Goal: Task Accomplishment & Management: Manage account settings

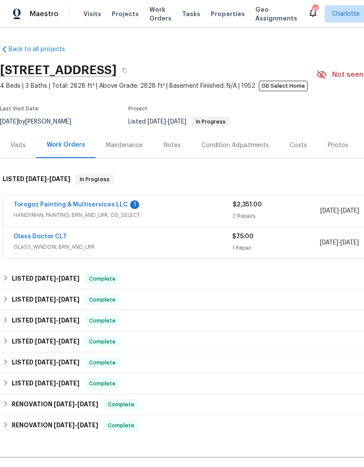
click at [59, 239] on link "Glass Doctor CLT" at bounding box center [40, 237] width 53 height 6
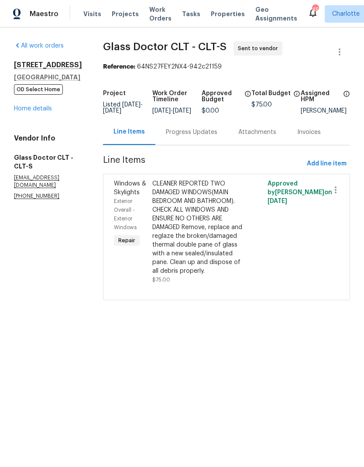
click at [187, 135] on div "Progress Updates" at bounding box center [192, 132] width 52 height 9
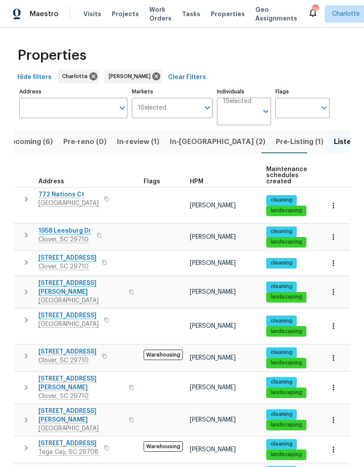
click at [41, 140] on span "Upcoming (6)" at bounding box center [29, 142] width 47 height 12
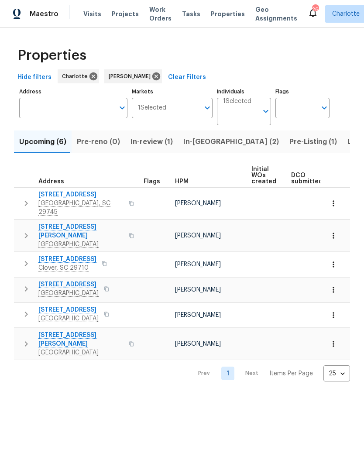
click at [336, 340] on icon "button" at bounding box center [333, 344] width 9 height 9
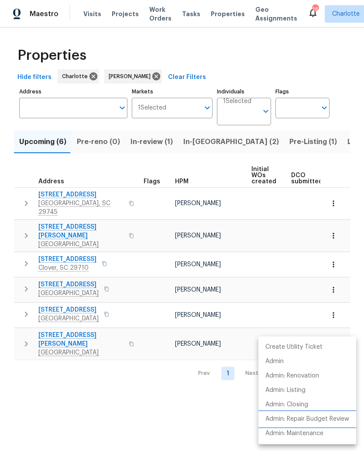
click at [334, 418] on p "Admin: Repair Budget Review" at bounding box center [308, 419] width 84 height 9
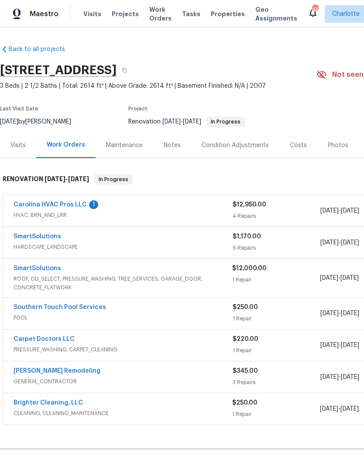
click at [57, 235] on link "SmartSolutions" at bounding box center [38, 237] width 48 height 6
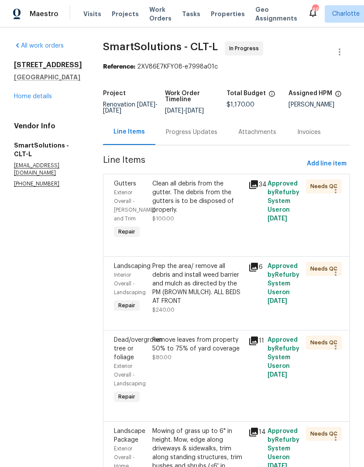
click at [196, 137] on div "Progress Updates" at bounding box center [192, 132] width 52 height 9
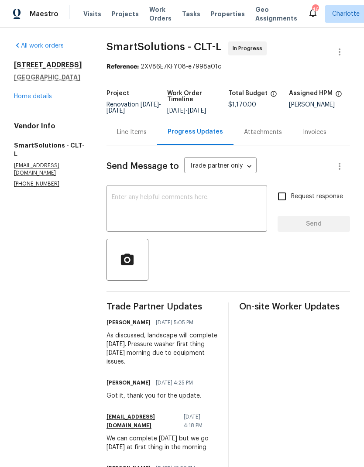
click at [21, 100] on link "Home details" at bounding box center [33, 96] width 38 height 6
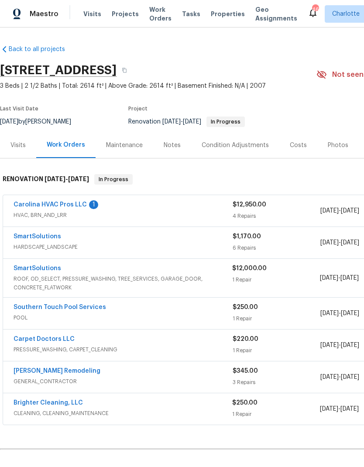
click at [38, 198] on div "Carolina HVAC Pros LLC 1 HVAC, BRN_AND_LRR $12,950.00 4 Repairs 9/26/2025 - 10/…" at bounding box center [246, 210] width 487 height 31
click at [33, 202] on link "Carolina HVAC Pros LLC" at bounding box center [50, 205] width 73 height 6
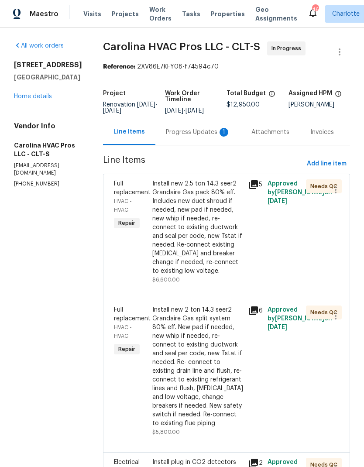
click at [199, 134] on div "Progress Updates 1" at bounding box center [198, 132] width 86 height 26
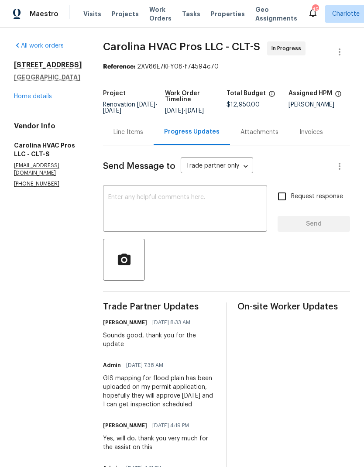
click at [19, 100] on link "Home details" at bounding box center [33, 96] width 38 height 6
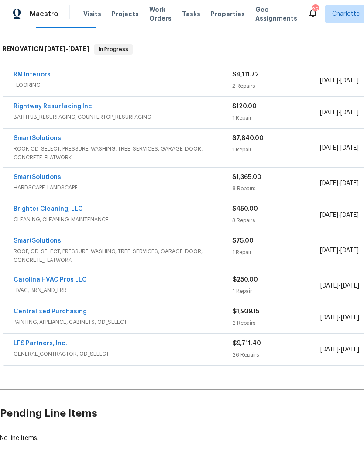
scroll to position [130, 0]
click at [36, 107] on link "Rightway Resurfacing Inc." at bounding box center [54, 107] width 80 height 6
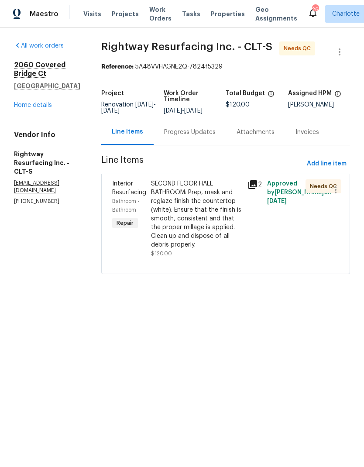
click at [138, 196] on span "Interior Resurfacing" at bounding box center [129, 188] width 34 height 15
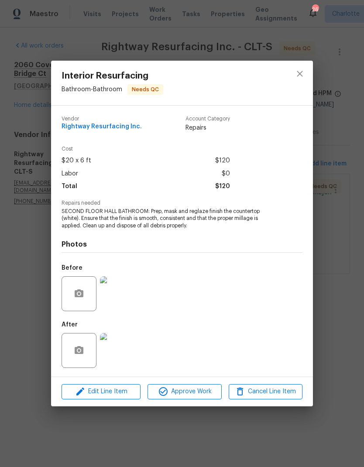
click at [124, 352] on img at bounding box center [117, 350] width 35 height 35
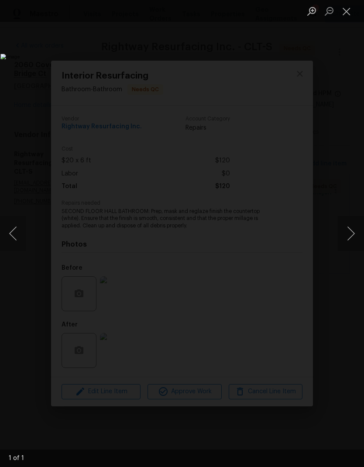
click at [349, 14] on button "Close lightbox" at bounding box center [346, 10] width 17 height 15
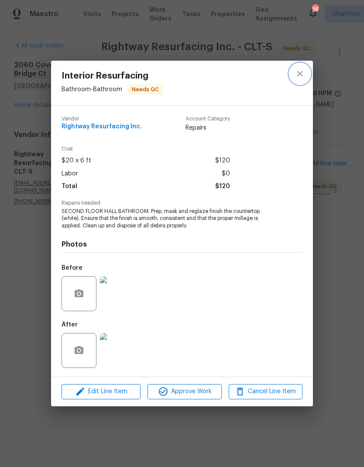
click at [299, 76] on icon "close" at bounding box center [300, 74] width 10 height 10
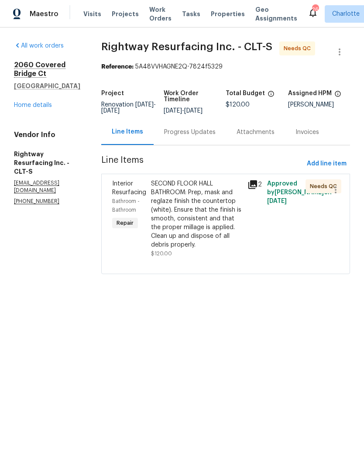
click at [22, 102] on link "Home details" at bounding box center [33, 105] width 38 height 6
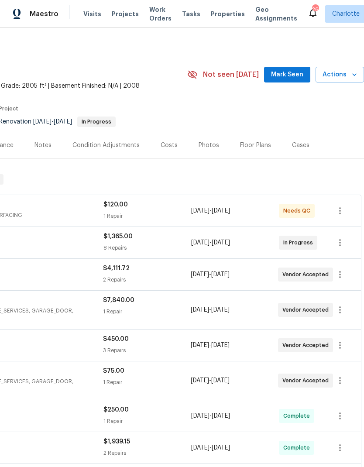
scroll to position [0, 129]
click at [285, 72] on span "Mark Seen" at bounding box center [287, 74] width 32 height 11
click at [293, 75] on span "Mark Seen" at bounding box center [287, 74] width 32 height 11
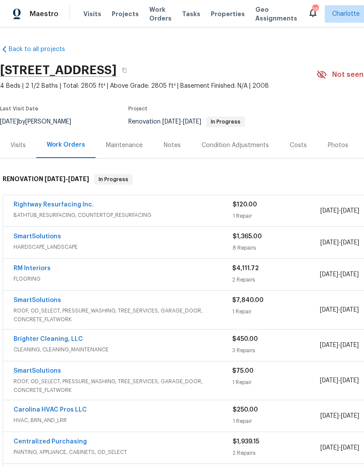
scroll to position [0, 0]
click at [53, 238] on link "SmartSolutions" at bounding box center [38, 237] width 48 height 6
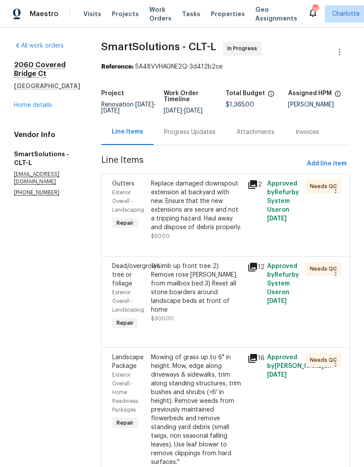
click at [257, 189] on icon at bounding box center [253, 184] width 9 height 9
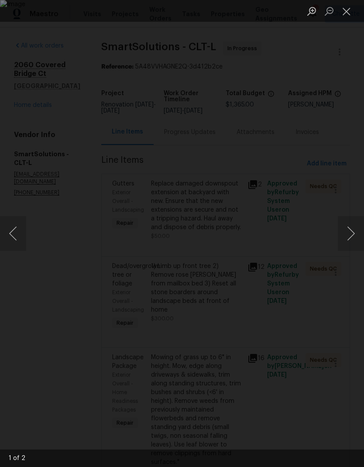
click at [350, 231] on button "Next image" at bounding box center [351, 233] width 26 height 35
click at [349, 234] on button "Next image" at bounding box center [351, 233] width 26 height 35
click at [347, 9] on button "Close lightbox" at bounding box center [346, 10] width 17 height 15
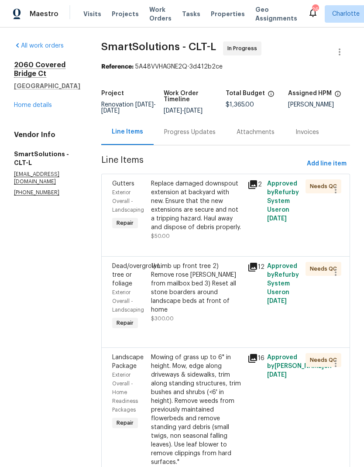
scroll to position [30, 0]
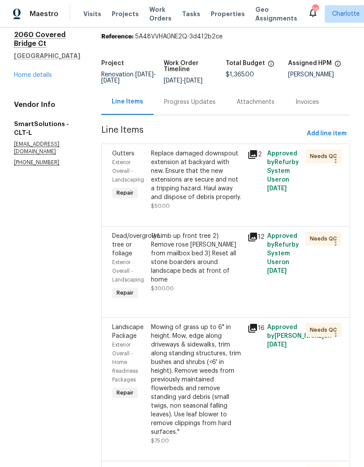
click at [257, 242] on icon at bounding box center [253, 237] width 9 height 9
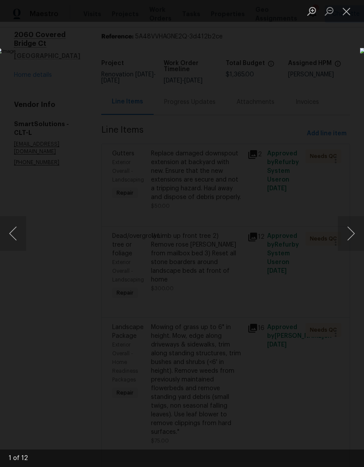
click at [349, 230] on button "Next image" at bounding box center [351, 233] width 26 height 35
click at [347, 236] on button "Next image" at bounding box center [351, 233] width 26 height 35
click at [344, 234] on button "Next image" at bounding box center [351, 233] width 26 height 35
click at [345, 238] on button "Next image" at bounding box center [351, 233] width 26 height 35
click at [347, 14] on button "Close lightbox" at bounding box center [346, 10] width 17 height 15
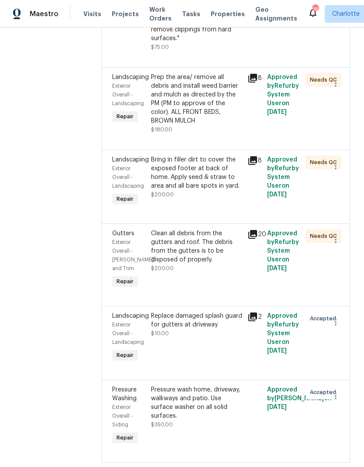
scroll to position [424, 0]
click at [252, 239] on icon at bounding box center [253, 235] width 9 height 9
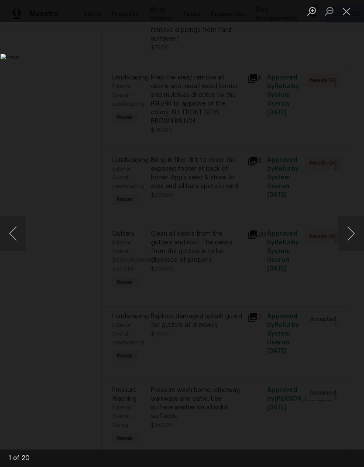
click at [349, 236] on button "Next image" at bounding box center [351, 233] width 26 height 35
click at [349, 233] on button "Next image" at bounding box center [351, 233] width 26 height 35
click at [349, 238] on button "Next image" at bounding box center [351, 233] width 26 height 35
click at [347, 241] on button "Next image" at bounding box center [351, 233] width 26 height 35
click at [348, 238] on button "Next image" at bounding box center [351, 233] width 26 height 35
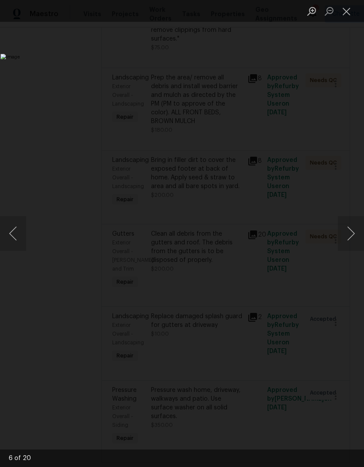
click at [350, 14] on button "Close lightbox" at bounding box center [346, 10] width 17 height 15
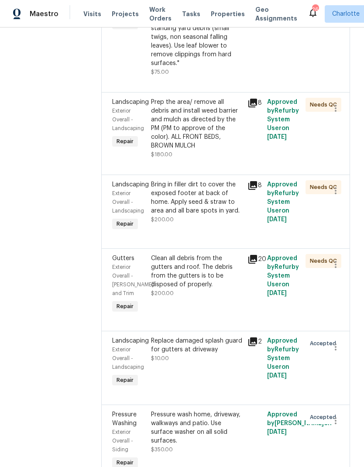
scroll to position [396, 0]
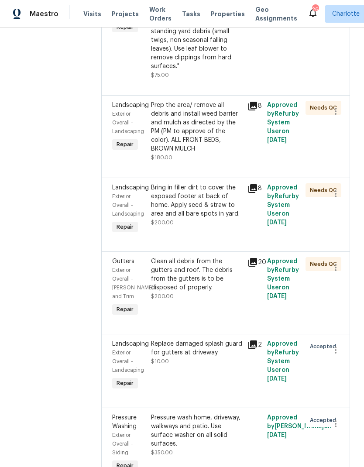
click at [257, 193] on icon at bounding box center [253, 188] width 9 height 9
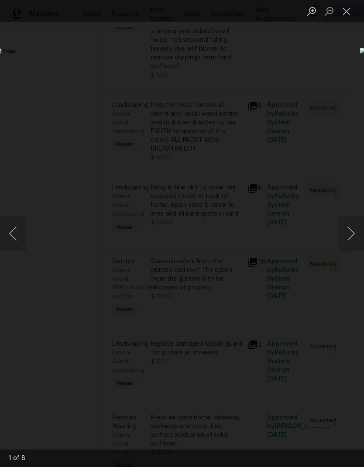
click at [347, 235] on button "Next image" at bounding box center [351, 233] width 26 height 35
click at [345, 232] on button "Next image" at bounding box center [351, 233] width 26 height 35
click at [344, 235] on button "Next image" at bounding box center [351, 233] width 26 height 35
click at [343, 231] on button "Next image" at bounding box center [351, 233] width 26 height 35
click at [346, 230] on button "Next image" at bounding box center [351, 233] width 26 height 35
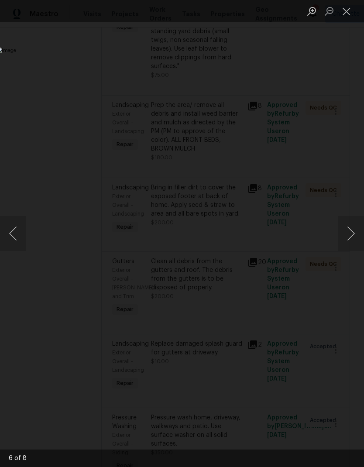
click at [350, 12] on button "Close lightbox" at bounding box center [346, 10] width 17 height 15
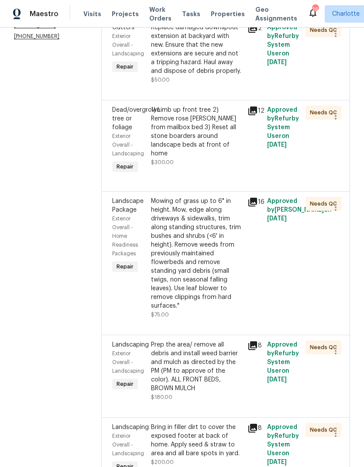
scroll to position [156, 0]
click at [258, 116] on icon at bounding box center [253, 111] width 10 height 10
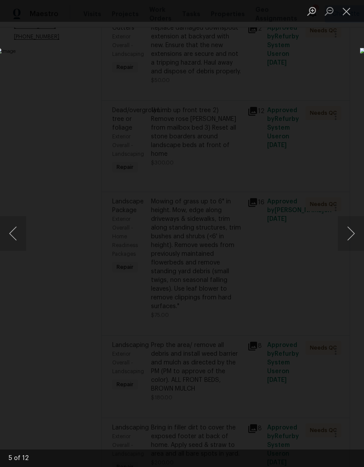
click at [348, 232] on button "Next image" at bounding box center [351, 233] width 26 height 35
click at [347, 238] on button "Next image" at bounding box center [351, 233] width 26 height 35
click at [346, 233] on button "Next image" at bounding box center [351, 233] width 26 height 35
click at [343, 236] on button "Next image" at bounding box center [351, 233] width 26 height 35
click at [345, 237] on button "Next image" at bounding box center [351, 233] width 26 height 35
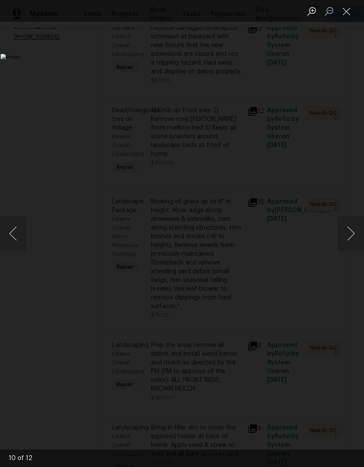
click at [344, 229] on button "Next image" at bounding box center [351, 233] width 26 height 35
click at [347, 235] on button "Next image" at bounding box center [351, 233] width 26 height 35
click at [348, 230] on button "Next image" at bounding box center [351, 233] width 26 height 35
click at [345, 235] on button "Next image" at bounding box center [351, 233] width 26 height 35
click at [344, 233] on button "Next image" at bounding box center [351, 233] width 26 height 35
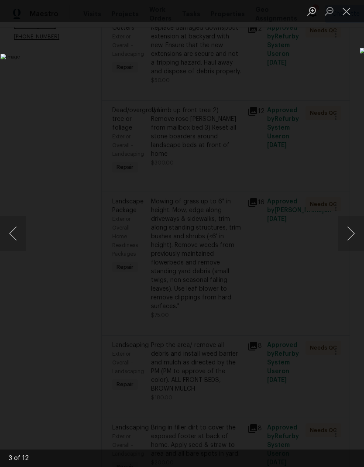
click at [345, 233] on button "Next image" at bounding box center [351, 233] width 26 height 35
click at [345, 9] on button "Close lightbox" at bounding box center [346, 10] width 17 height 15
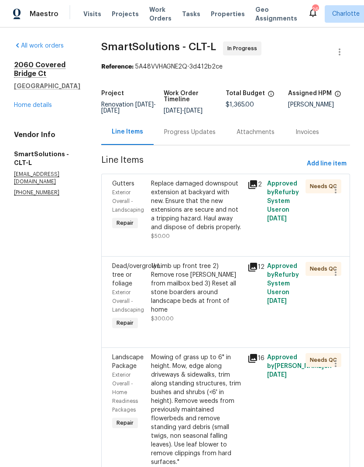
scroll to position [0, 0]
click at [14, 107] on link "Home details" at bounding box center [33, 105] width 38 height 6
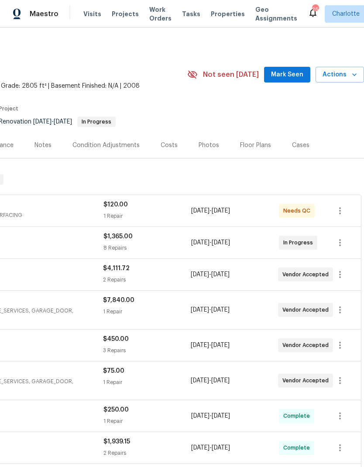
scroll to position [0, 129]
click at [290, 78] on span "Mark Seen" at bounding box center [287, 74] width 32 height 11
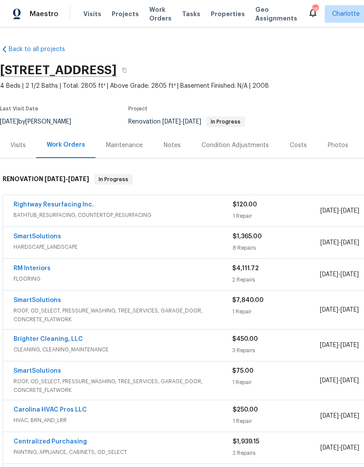
scroll to position [0, 0]
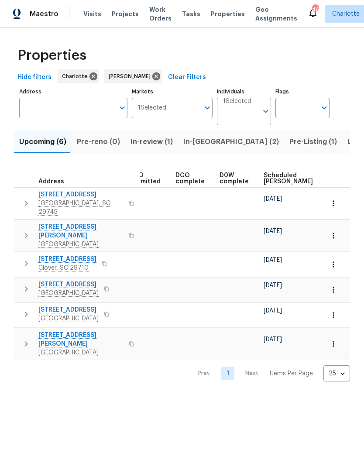
scroll to position [0, 168]
click at [265, 184] on span "Scheduled [PERSON_NAME]" at bounding box center [282, 179] width 49 height 12
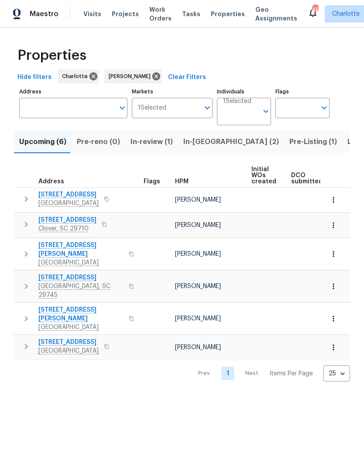
click at [348, 143] on span "Listed (22)" at bounding box center [366, 142] width 37 height 12
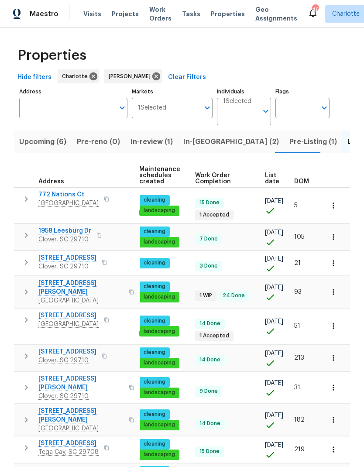
scroll to position [0, 128]
click at [303, 184] on span "DOM" at bounding box center [301, 182] width 15 height 6
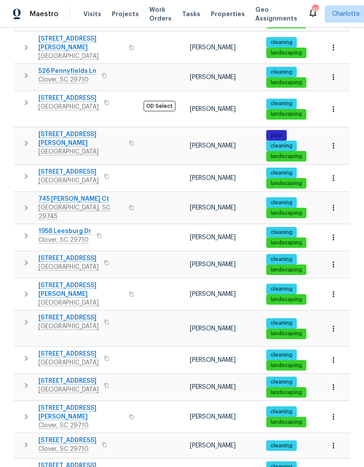
scroll to position [7, 0]
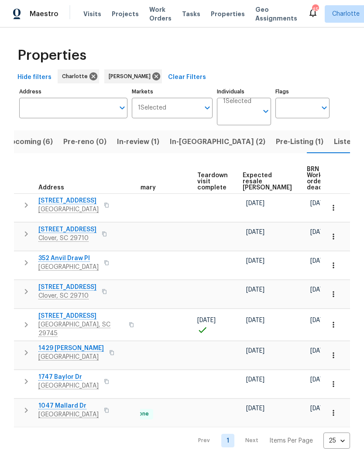
click at [334, 292] on icon "button" at bounding box center [333, 294] width 1 height 6
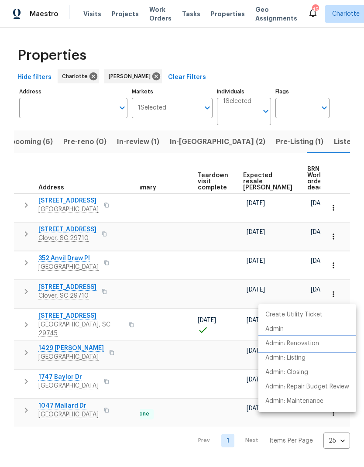
click at [319, 341] on p "Admin: Renovation" at bounding box center [293, 343] width 54 height 9
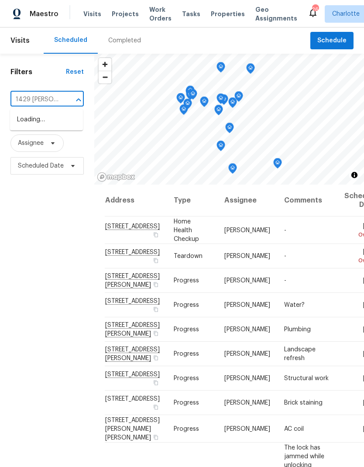
type input "1429 [PERSON_NAME]"
click at [30, 119] on li "[STREET_ADDRESS][PERSON_NAME]" at bounding box center [46, 125] width 73 height 24
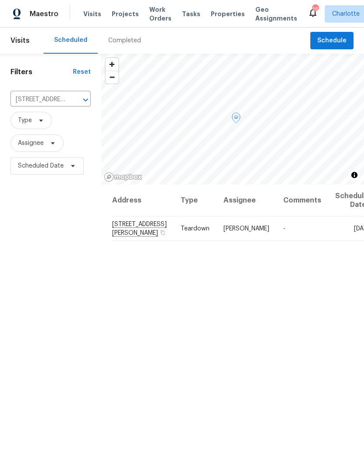
click at [0, 0] on icon at bounding box center [0, 0] width 0 height 0
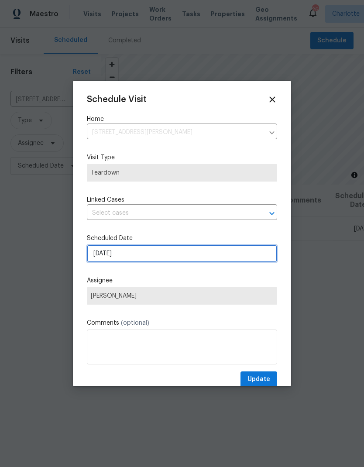
click at [197, 255] on input "10/15/2025" at bounding box center [182, 253] width 190 height 17
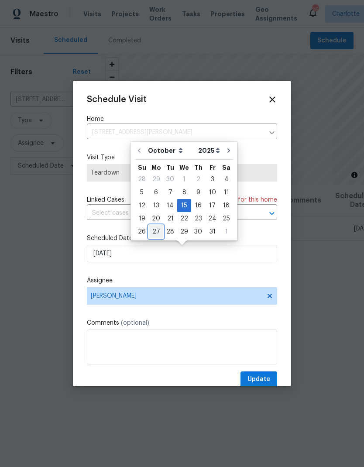
click at [155, 226] on div "27" at bounding box center [156, 232] width 14 height 12
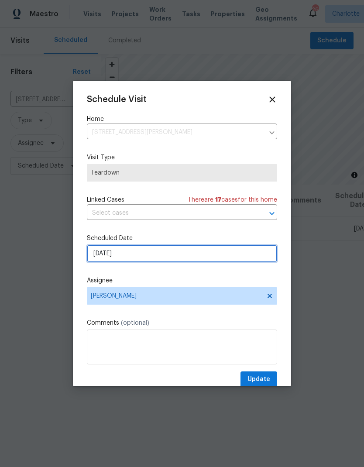
click at [176, 249] on input "10/27/2025" at bounding box center [182, 253] width 190 height 17
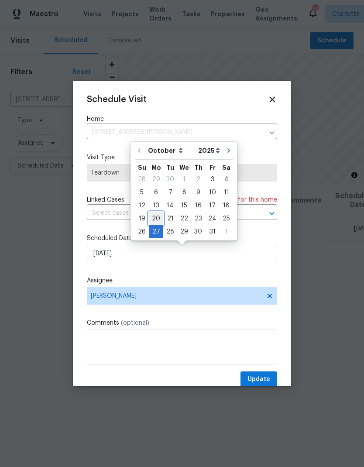
click at [157, 218] on div "20" at bounding box center [156, 219] width 14 height 12
type input "10/20/2025"
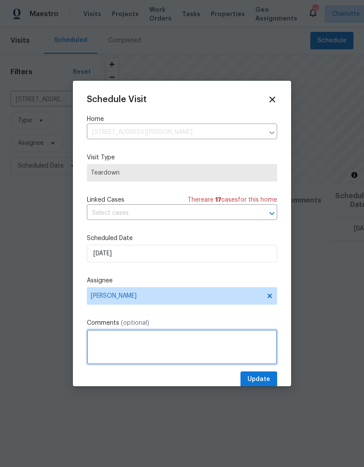
click at [166, 345] on textarea at bounding box center [182, 347] width 190 height 35
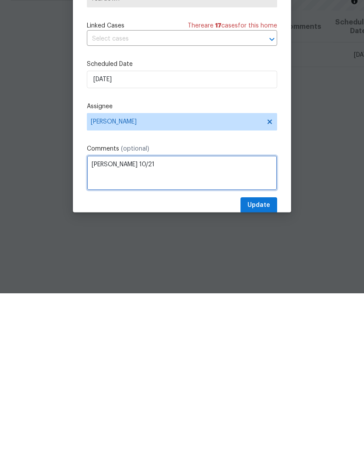
type textarea "COE 10/21"
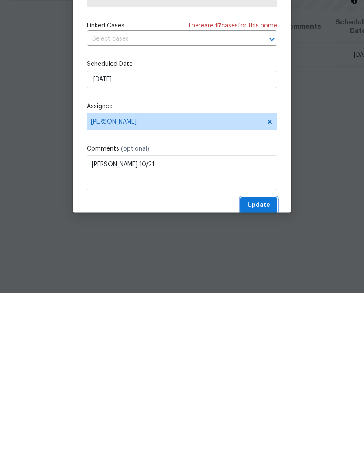
click at [266, 374] on span "Update" at bounding box center [259, 379] width 23 height 11
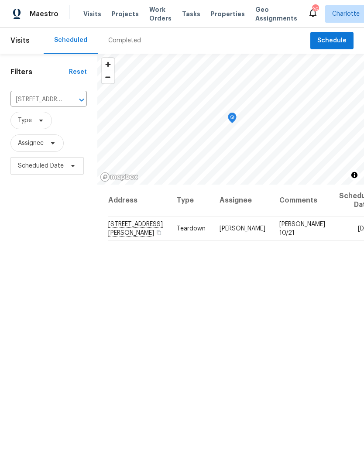
click at [73, 94] on button "Clear" at bounding box center [70, 100] width 12 height 12
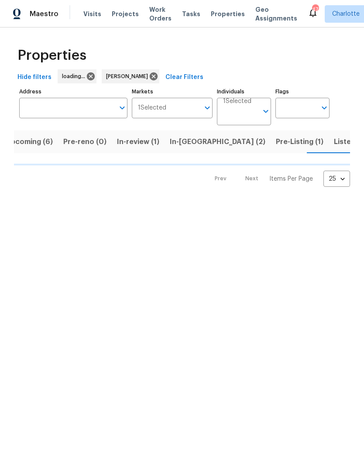
scroll to position [0, 14]
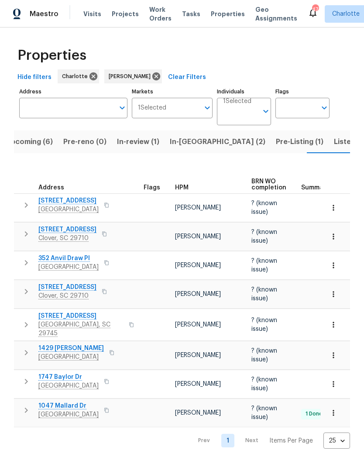
click at [334, 140] on span "Listed (22)" at bounding box center [352, 142] width 37 height 12
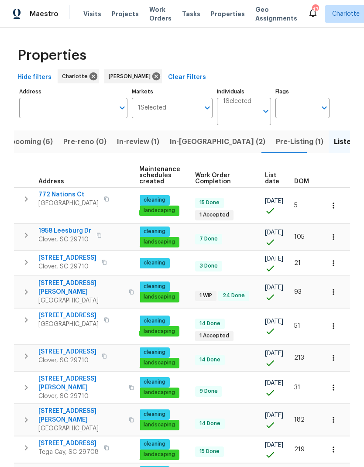
scroll to position [0, 128]
click at [303, 179] on span "DOM" at bounding box center [301, 182] width 15 height 6
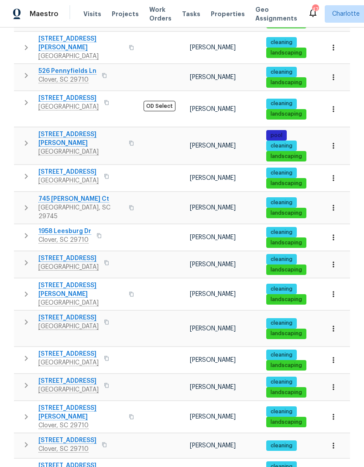
click at [54, 314] on span "[STREET_ADDRESS]" at bounding box center [68, 318] width 60 height 9
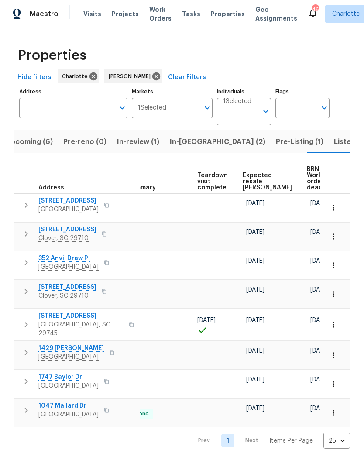
scroll to position [0, 173]
click at [336, 293] on icon "button" at bounding box center [333, 294] width 9 height 9
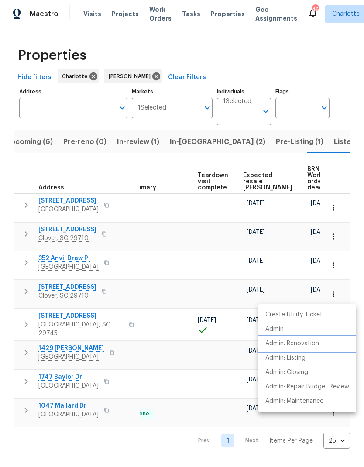
click at [311, 342] on p "Admin: Renovation" at bounding box center [293, 343] width 54 height 9
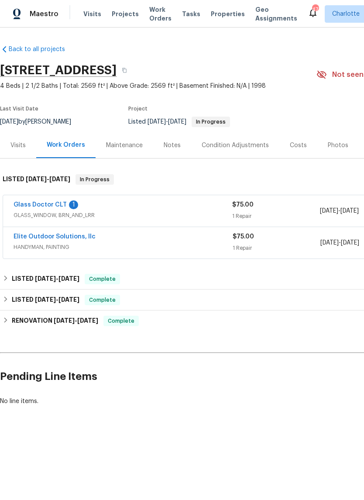
click at [32, 204] on link "Glass Doctor CLT" at bounding box center [40, 205] width 53 height 6
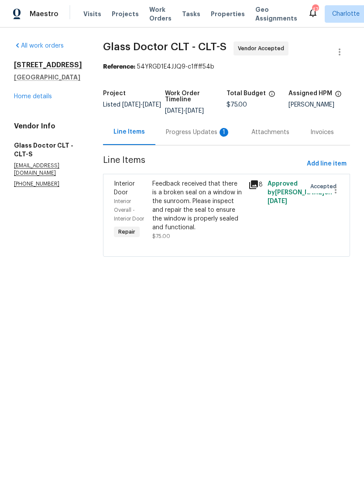
click at [186, 138] on div "Progress Updates 1" at bounding box center [198, 132] width 86 height 26
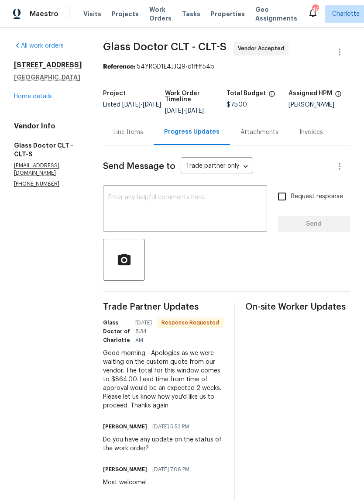
click at [20, 100] on link "Home details" at bounding box center [33, 96] width 38 height 6
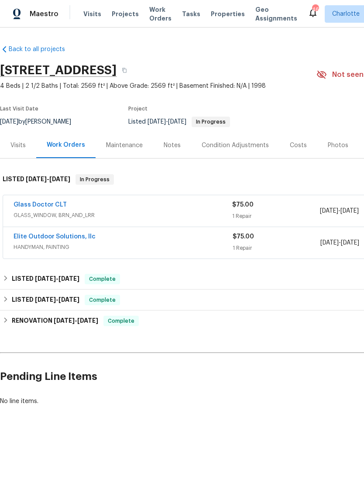
click at [64, 239] on link "Elite Outdoor Solutions, llc" at bounding box center [55, 237] width 82 height 6
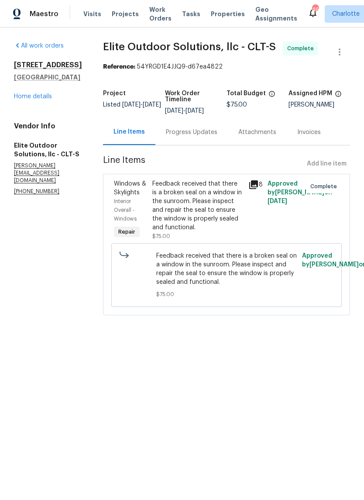
click at [178, 134] on div "Progress Updates" at bounding box center [192, 132] width 52 height 9
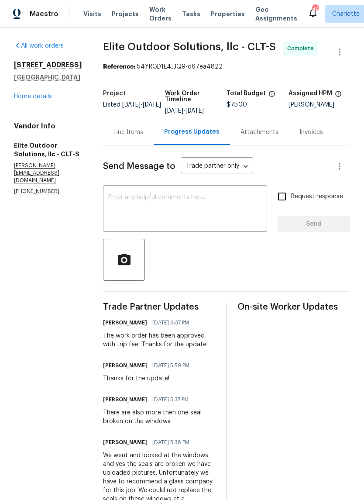
click at [114, 134] on div "Line Items" at bounding box center [129, 132] width 30 height 9
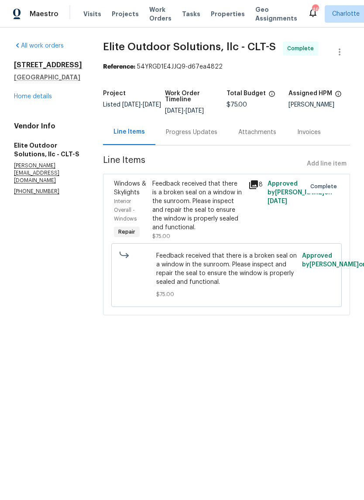
click at [249, 184] on icon at bounding box center [253, 184] width 9 height 9
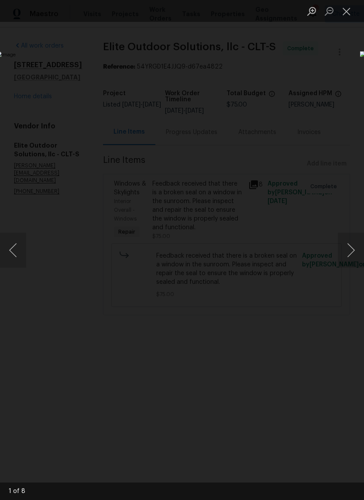
click at [346, 256] on button "Next image" at bounding box center [351, 250] width 26 height 35
click at [350, 257] on button "Next image" at bounding box center [351, 250] width 26 height 35
click at [347, 248] on button "Next image" at bounding box center [351, 250] width 26 height 35
click at [345, 251] on button "Next image" at bounding box center [351, 250] width 26 height 35
click at [345, 249] on button "Next image" at bounding box center [351, 250] width 26 height 35
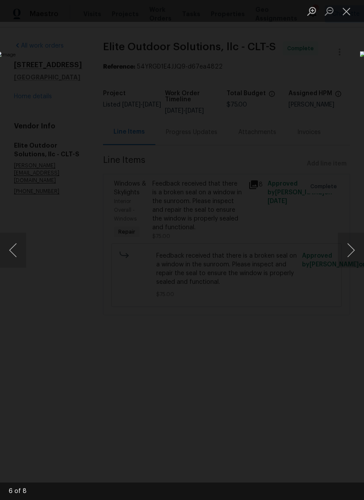
click at [346, 246] on button "Next image" at bounding box center [351, 250] width 26 height 35
click at [348, 244] on button "Next image" at bounding box center [351, 250] width 26 height 35
click at [350, 252] on button "Next image" at bounding box center [351, 250] width 26 height 35
click at [349, 257] on button "Next image" at bounding box center [351, 250] width 26 height 35
click at [346, 251] on button "Next image" at bounding box center [351, 250] width 26 height 35
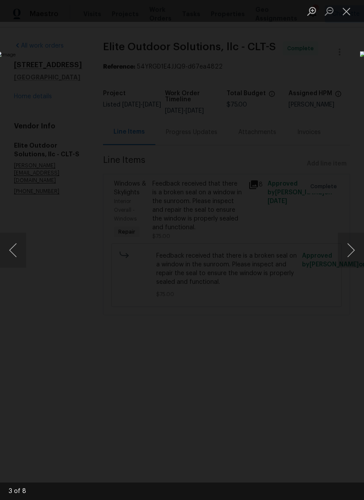
click at [344, 252] on button "Next image" at bounding box center [351, 250] width 26 height 35
click at [342, 14] on button "Close lightbox" at bounding box center [346, 10] width 17 height 15
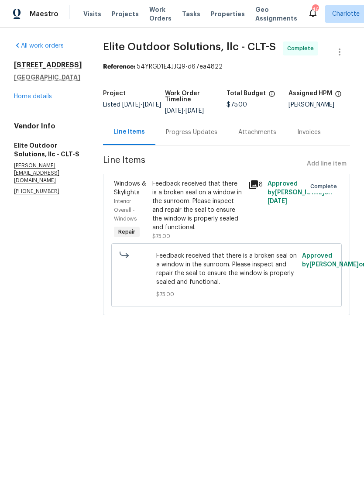
click at [27, 100] on link "Home details" at bounding box center [33, 96] width 38 height 6
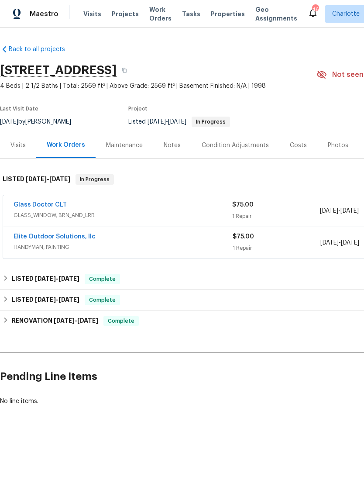
click at [32, 203] on link "Glass Doctor CLT" at bounding box center [40, 205] width 53 height 6
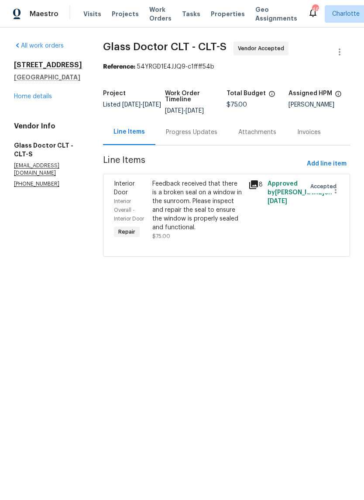
click at [183, 128] on div "Progress Updates" at bounding box center [192, 132] width 52 height 9
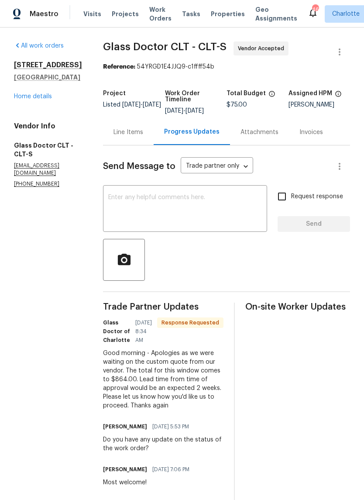
click at [114, 135] on div "Line Items" at bounding box center [129, 132] width 30 height 9
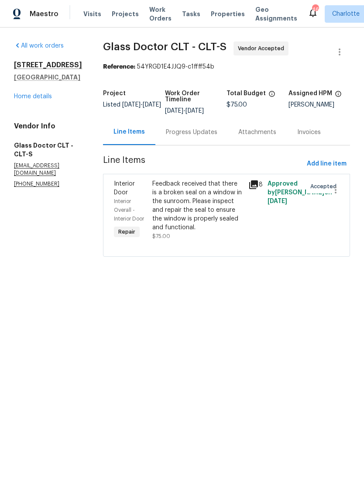
click at [249, 188] on icon at bounding box center [254, 184] width 10 height 10
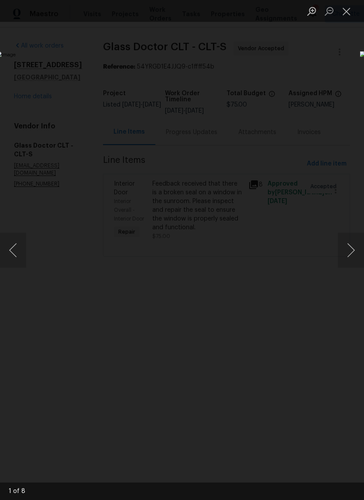
click at [350, 252] on button "Next image" at bounding box center [351, 250] width 26 height 35
click at [350, 249] on button "Next image" at bounding box center [351, 250] width 26 height 35
click at [347, 242] on button "Next image" at bounding box center [351, 250] width 26 height 35
click at [346, 245] on button "Next image" at bounding box center [351, 250] width 26 height 35
click at [346, 247] on button "Next image" at bounding box center [351, 250] width 26 height 35
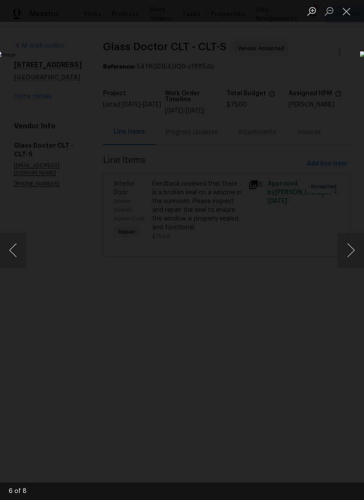
click at [344, 248] on button "Next image" at bounding box center [351, 250] width 26 height 35
click at [346, 248] on button "Next image" at bounding box center [351, 250] width 26 height 35
click at [346, 8] on button "Close lightbox" at bounding box center [346, 10] width 17 height 15
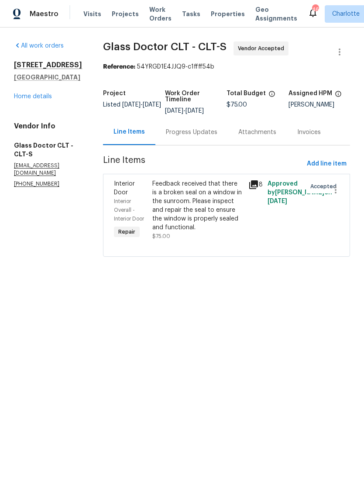
click at [186, 135] on div "Progress Updates" at bounding box center [192, 132] width 52 height 9
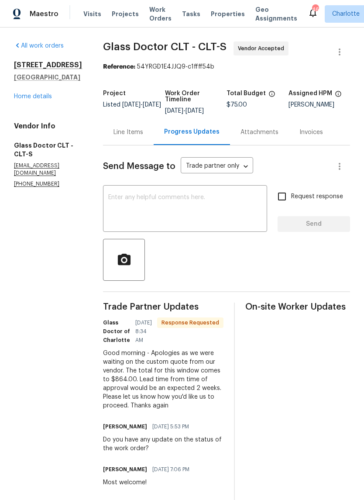
click at [28, 100] on link "Home details" at bounding box center [33, 96] width 38 height 6
